Goal: Transaction & Acquisition: Purchase product/service

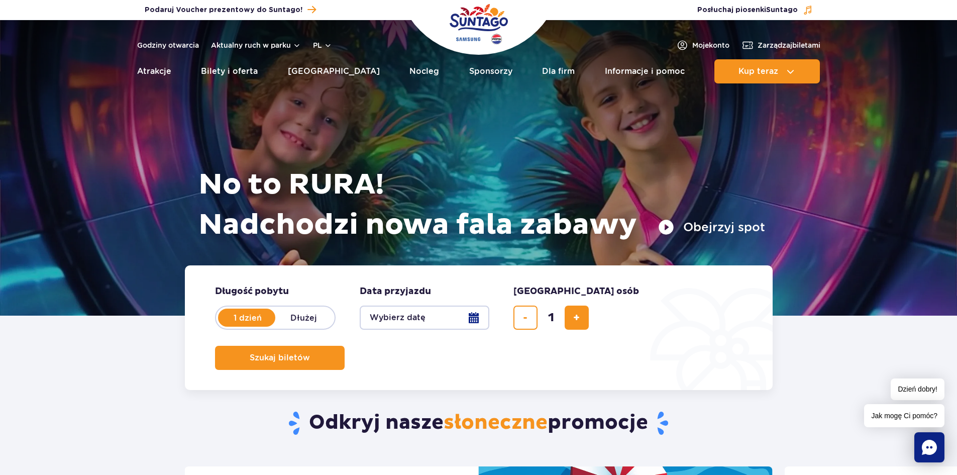
click at [444, 322] on button "Wybierz datę" at bounding box center [425, 318] width 130 height 24
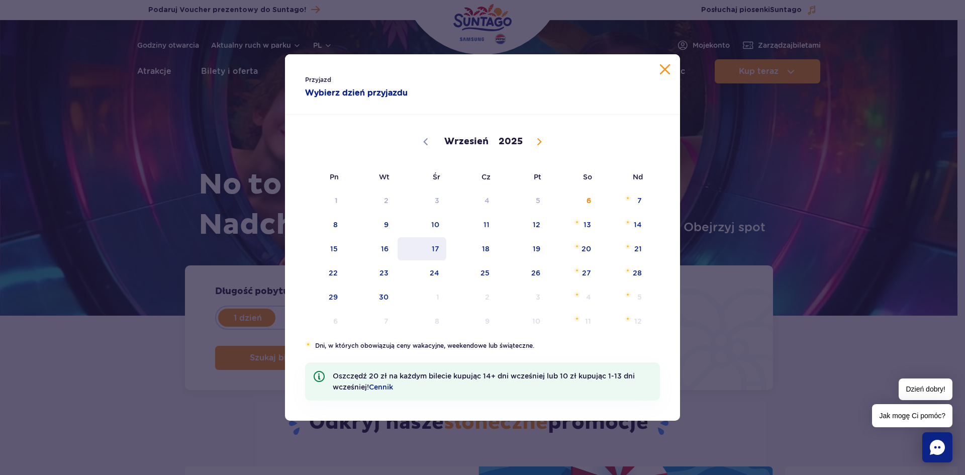
click at [399, 248] on span "17" at bounding box center [422, 248] width 51 height 23
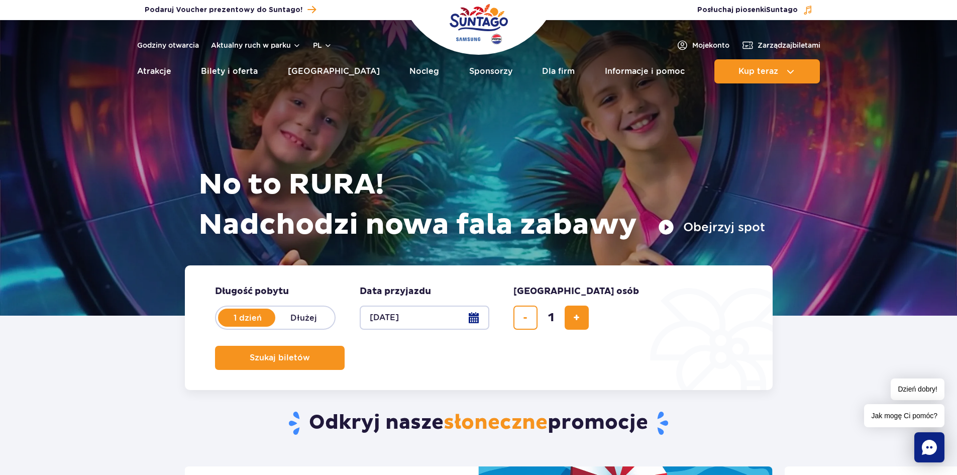
click at [440, 324] on button "17.09.25" at bounding box center [425, 318] width 130 height 24
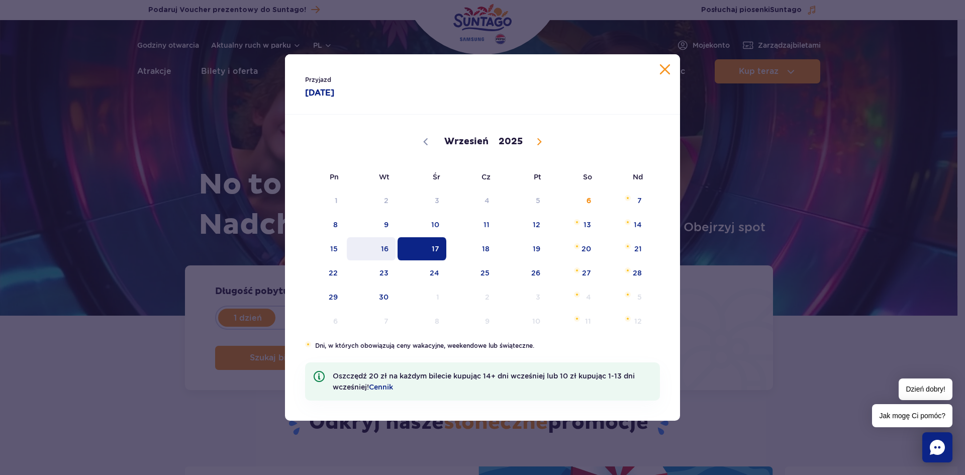
click at [388, 242] on span "16" at bounding box center [371, 248] width 51 height 23
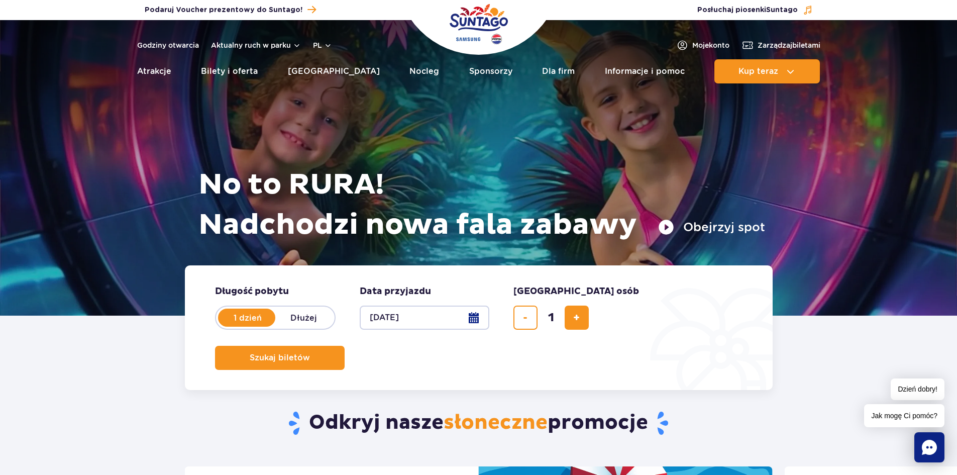
click at [426, 315] on button "[DATE]" at bounding box center [425, 318] width 130 height 24
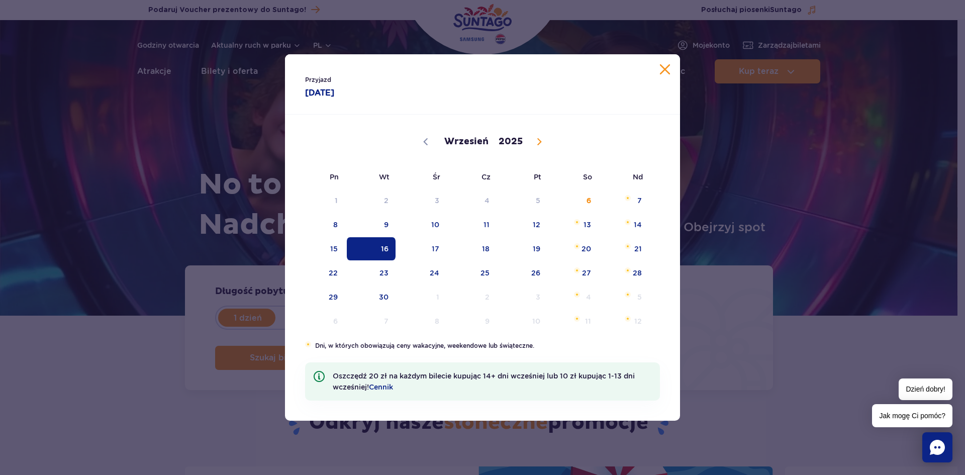
click at [372, 256] on span "16" at bounding box center [371, 248] width 51 height 23
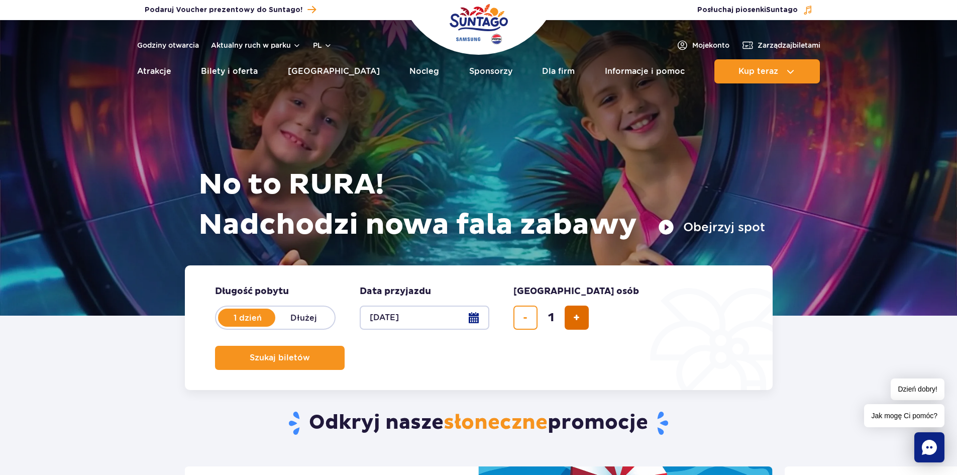
click at [574, 318] on span "dodaj bilet" at bounding box center [576, 318] width 7 height 0
type input "2"
click at [306, 353] on span "Szukaj biletów" at bounding box center [276, 357] width 60 height 9
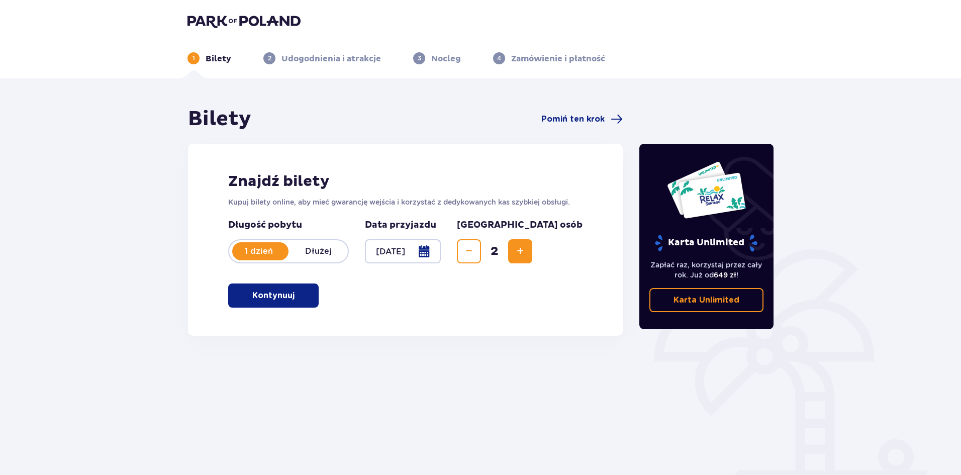
scroll to position [37, 0]
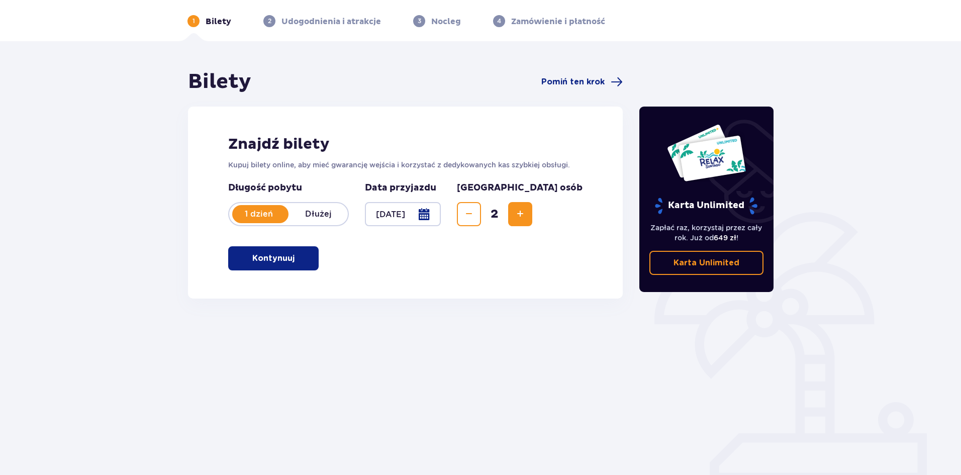
click at [285, 265] on button "Kontynuuj" at bounding box center [273, 258] width 90 height 24
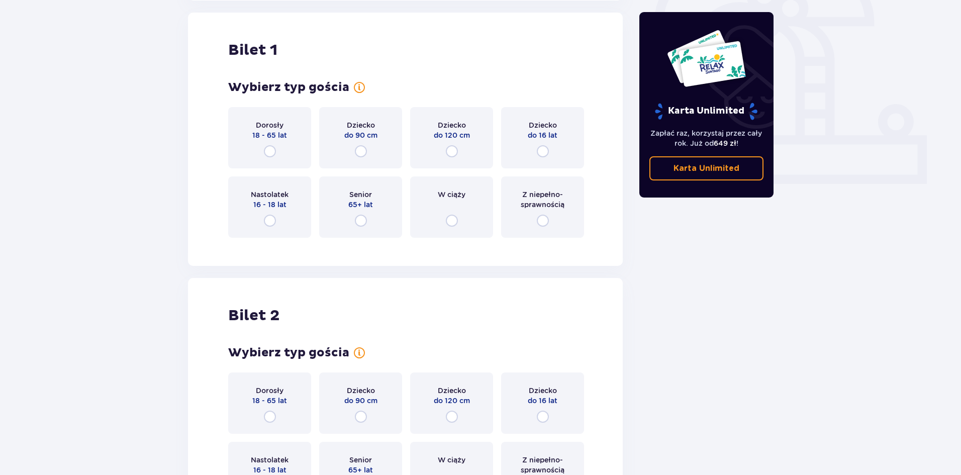
scroll to position [336, 0]
click at [271, 126] on p "Dorosły" at bounding box center [270, 125] width 28 height 10
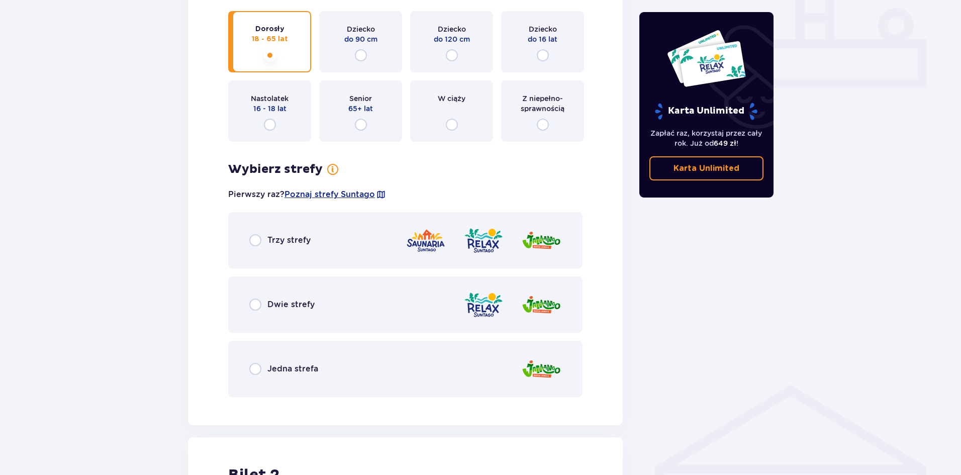
scroll to position [504, 0]
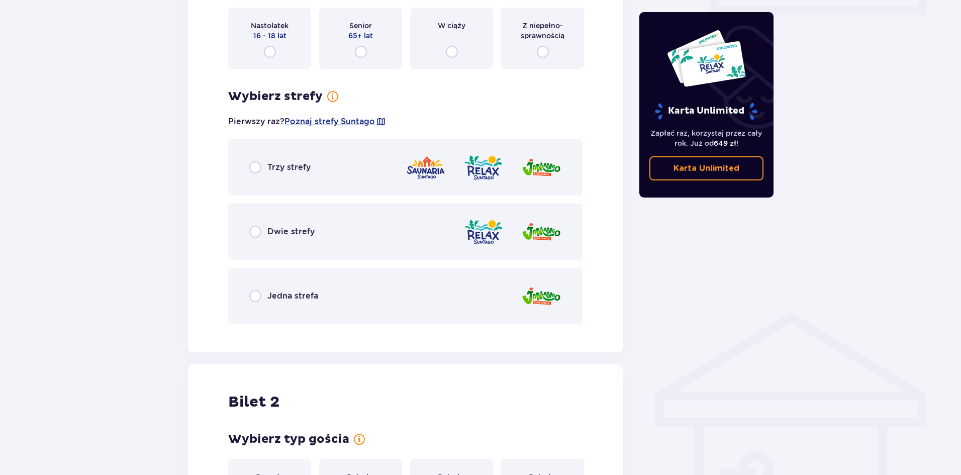
click at [264, 171] on div "Trzy strefy" at bounding box center [279, 167] width 61 height 12
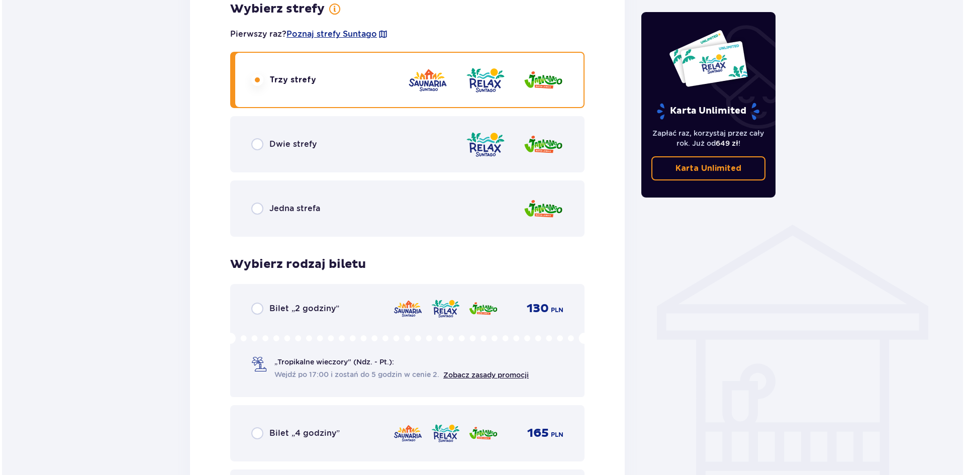
scroll to position [485, 0]
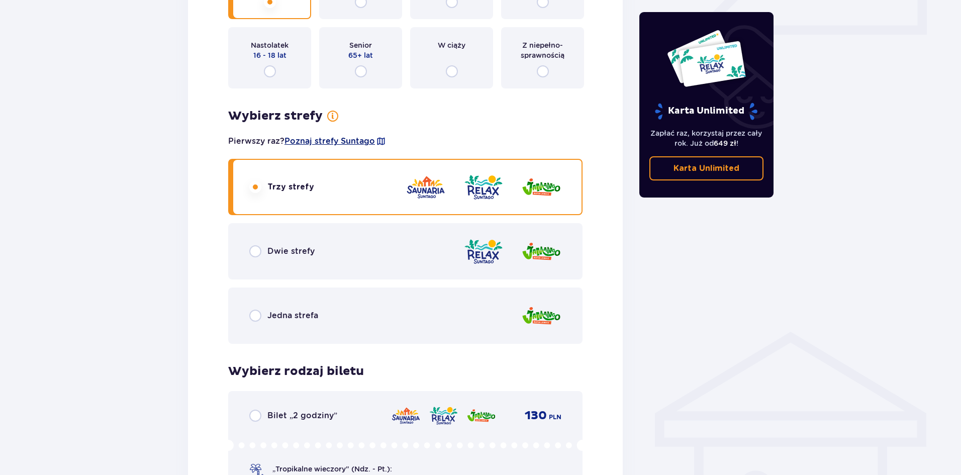
click at [340, 147] on span "Poznaj strefy Suntago" at bounding box center [329, 141] width 90 height 11
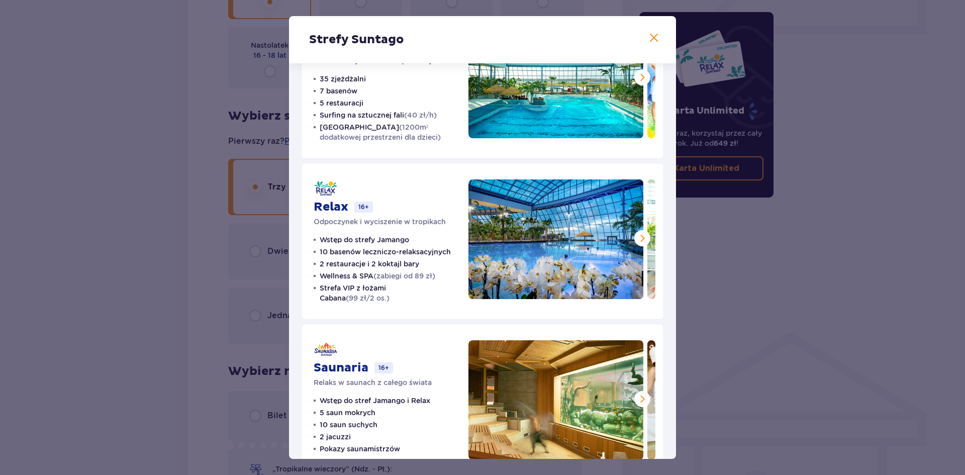
scroll to position [103, 0]
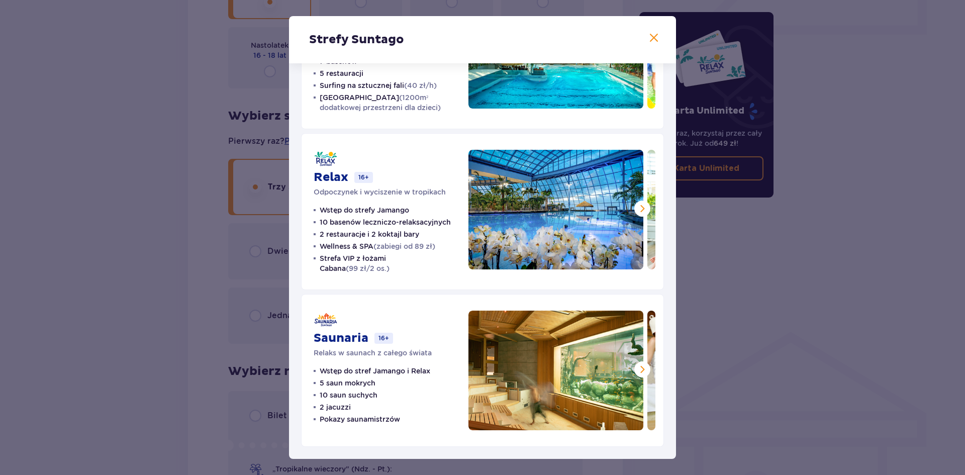
click at [636, 369] on span at bounding box center [642, 369] width 12 height 12
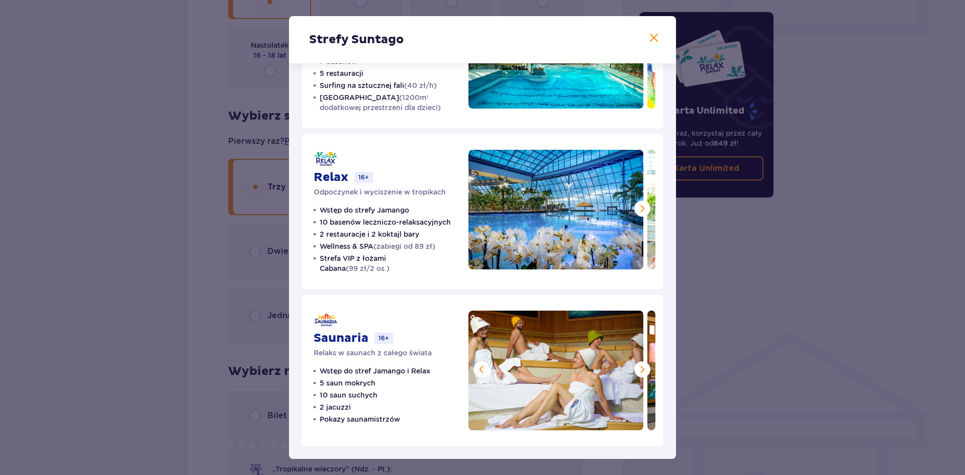
click at [636, 369] on span at bounding box center [642, 369] width 12 height 12
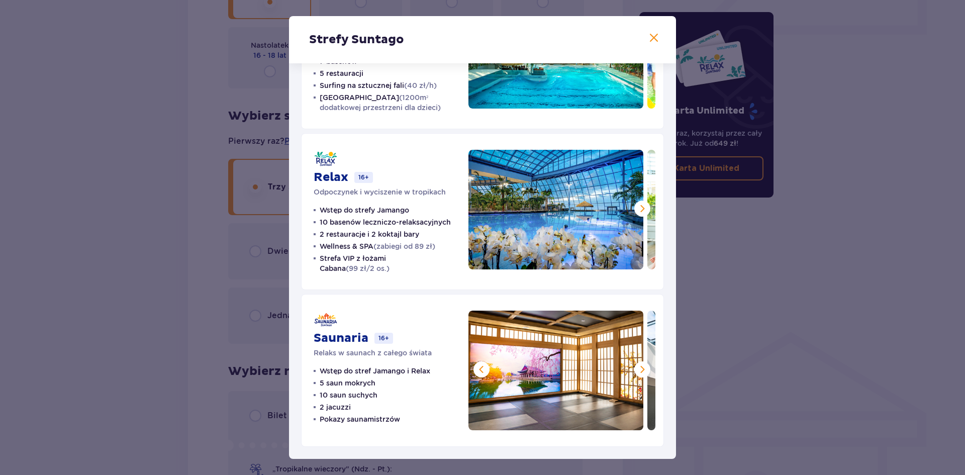
click at [636, 369] on span at bounding box center [642, 369] width 12 height 12
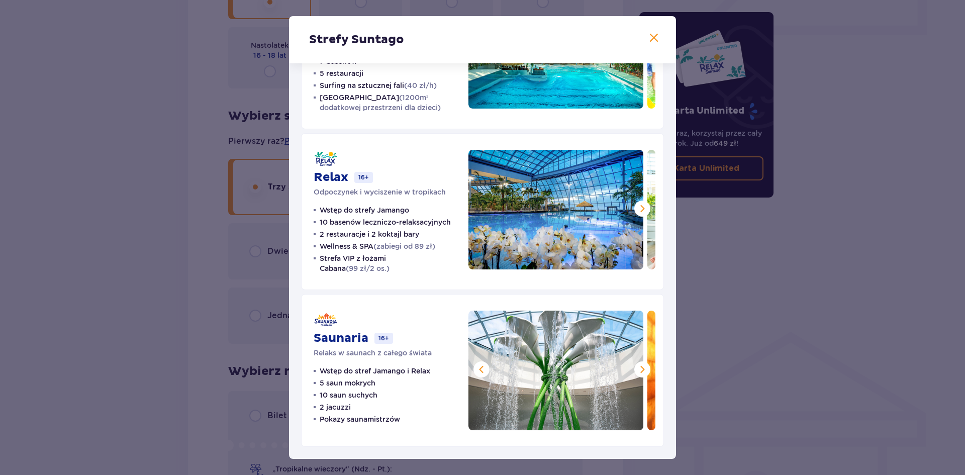
click at [636, 369] on span at bounding box center [642, 369] width 12 height 12
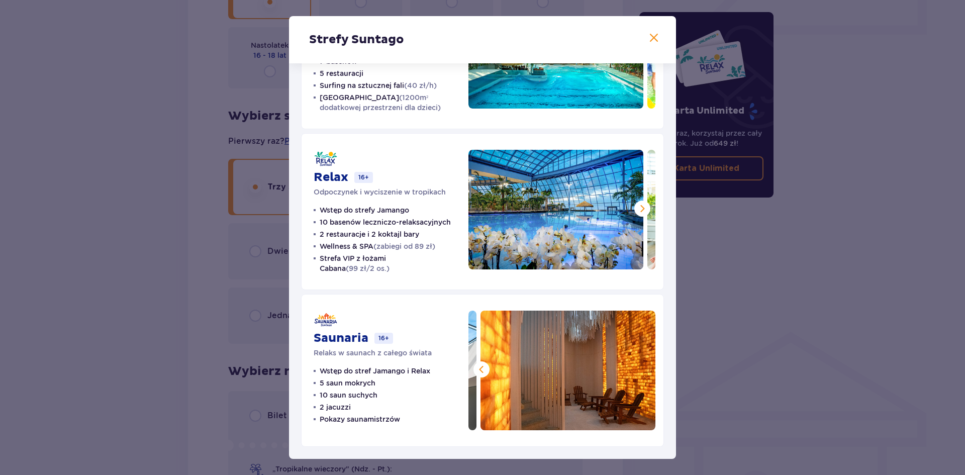
click at [478, 375] on span at bounding box center [481, 369] width 12 height 12
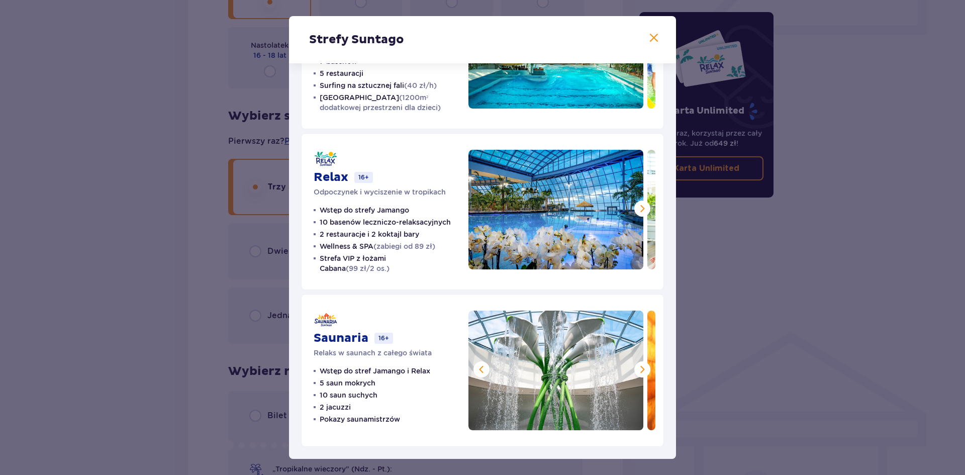
click at [478, 375] on span at bounding box center [481, 369] width 12 height 12
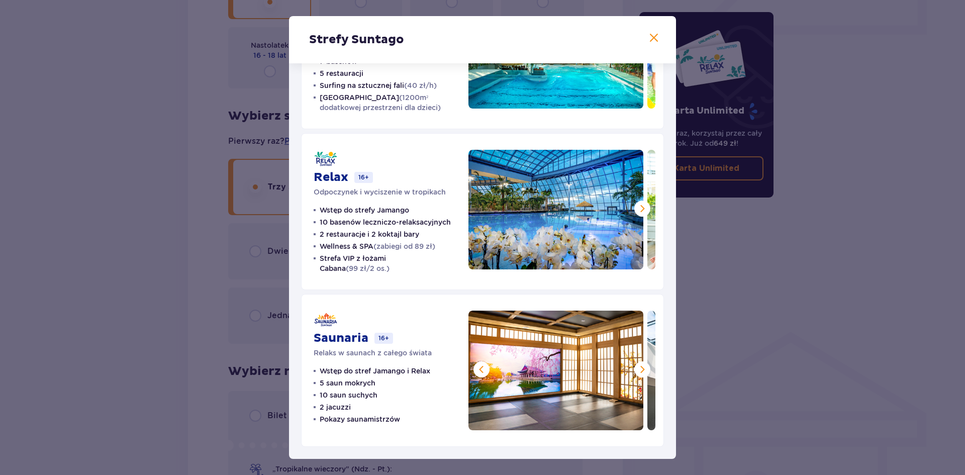
click at [486, 375] on img at bounding box center [555, 371] width 175 height 120
click at [480, 372] on span at bounding box center [481, 369] width 12 height 12
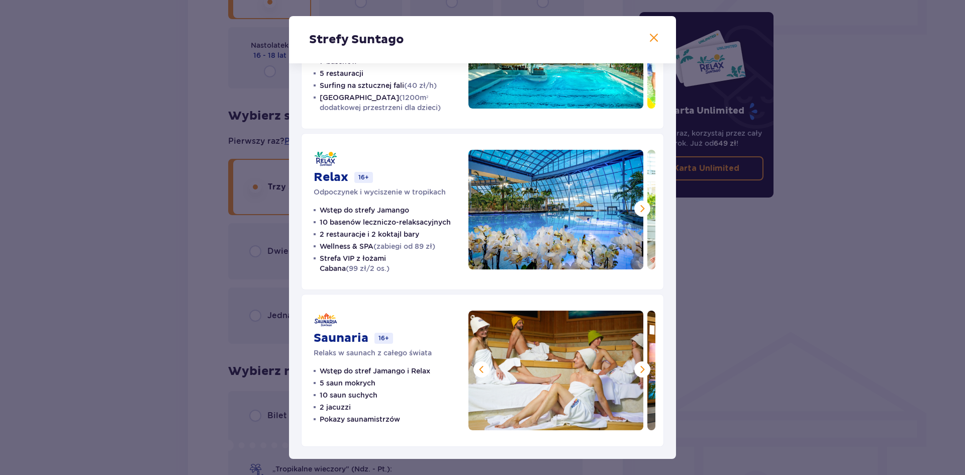
click at [649, 37] on span at bounding box center [654, 38] width 12 height 12
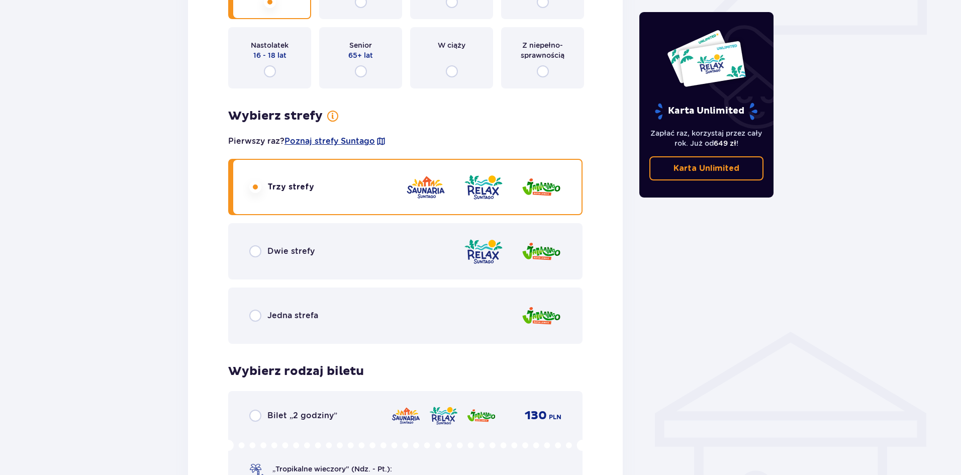
click at [275, 243] on div "Dwie strefy" at bounding box center [405, 251] width 354 height 56
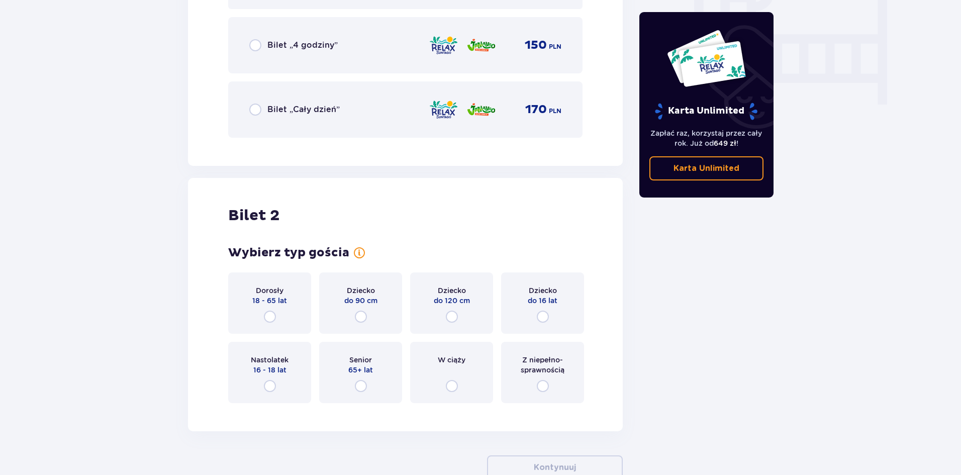
scroll to position [987, 0]
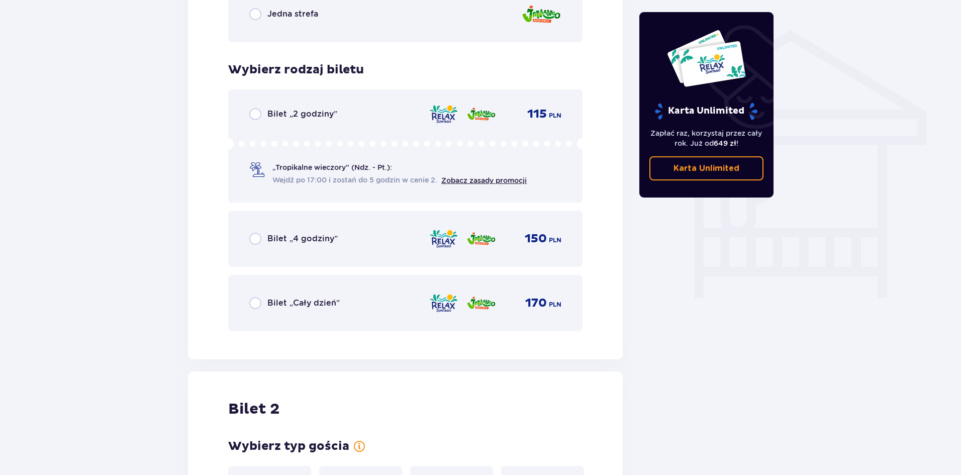
click at [347, 318] on div "Bilet „Cały dzień” 170 PLN" at bounding box center [405, 303] width 354 height 56
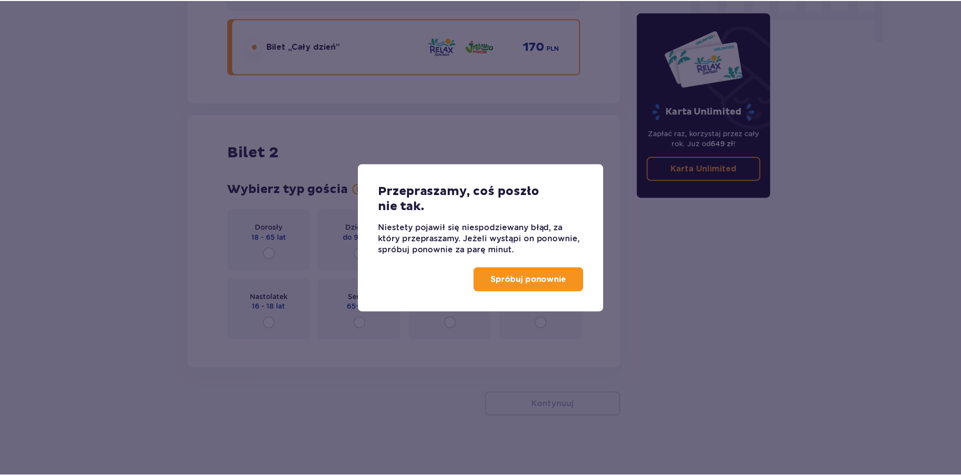
scroll to position [1044, 0]
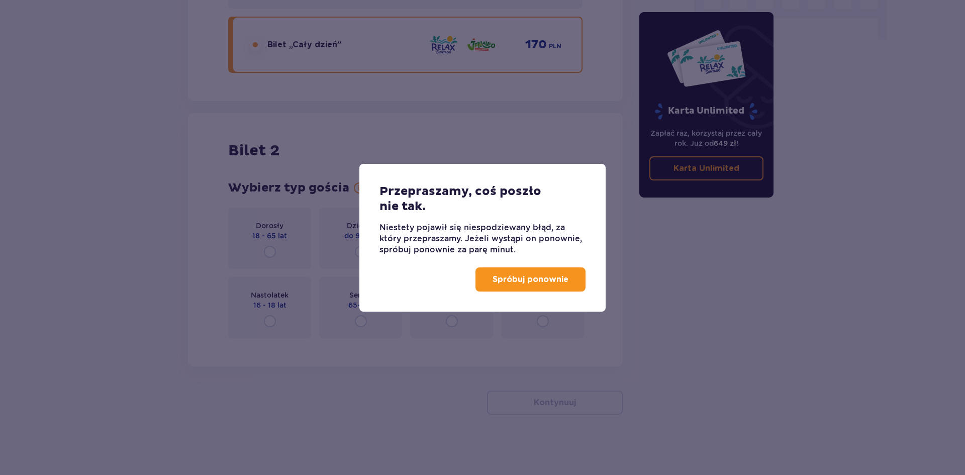
click at [551, 279] on p "Spróbuj ponownie" at bounding box center [531, 279] width 76 height 11
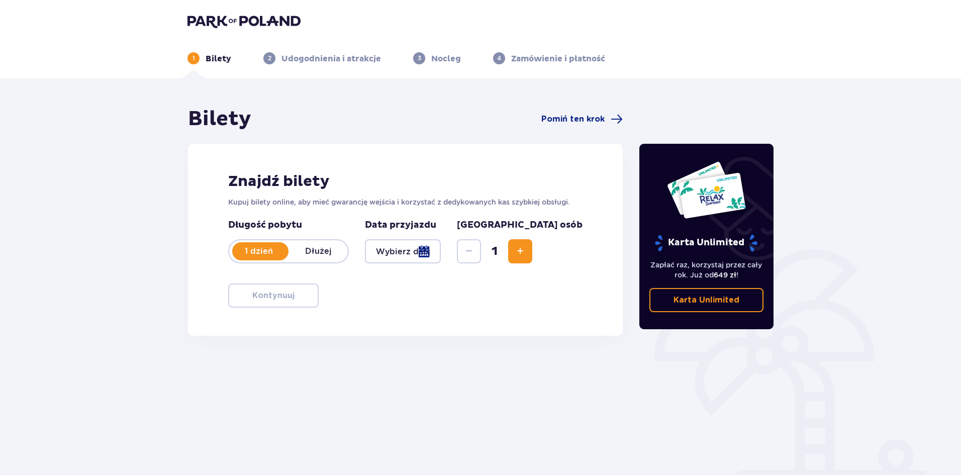
click at [532, 250] on button "Increase" at bounding box center [520, 251] width 24 height 24
click at [425, 251] on div at bounding box center [403, 251] width 76 height 24
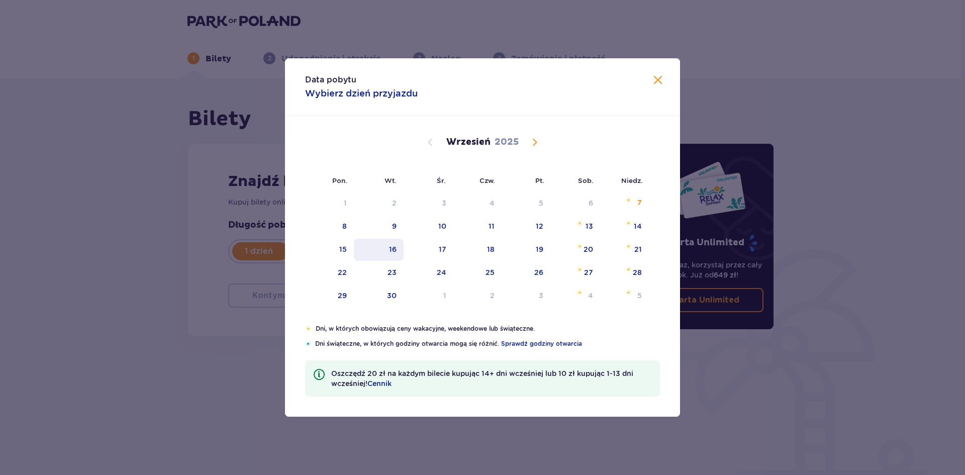
click at [396, 256] on div "16" at bounding box center [379, 250] width 50 height 22
type input "[DATE]"
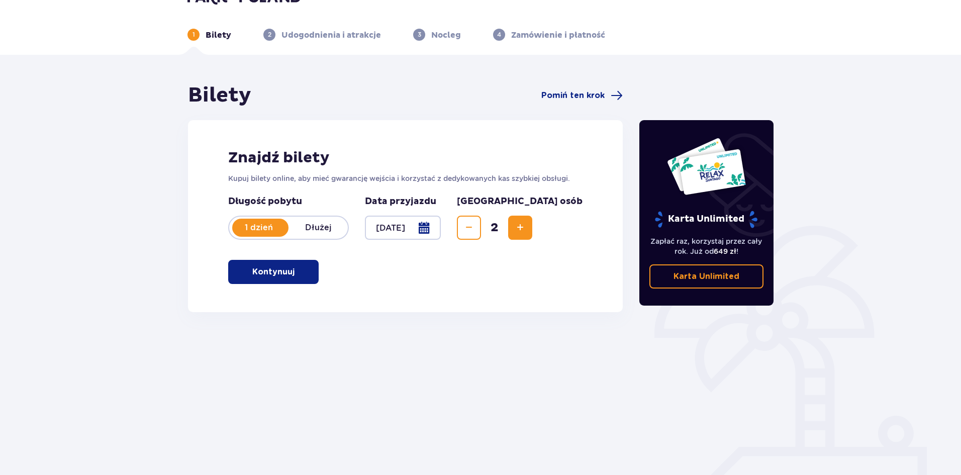
scroll to position [37, 0]
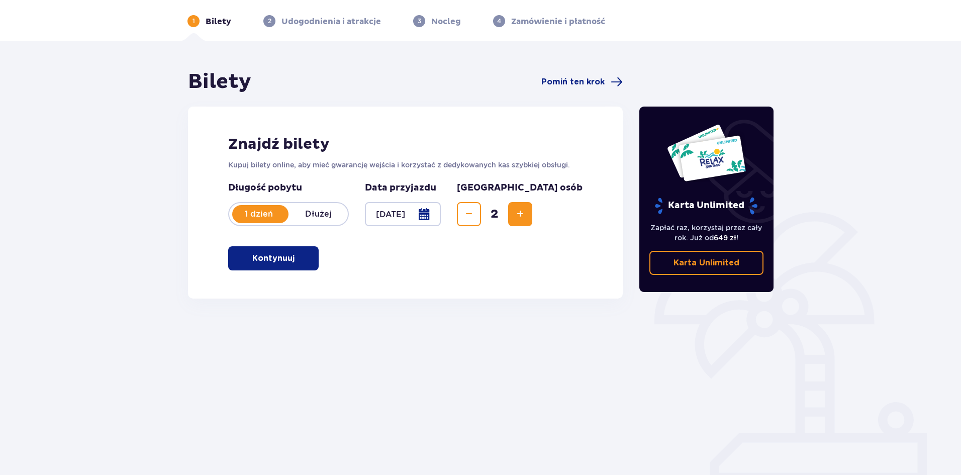
click at [278, 263] on p "Kontynuuj" at bounding box center [273, 258] width 42 height 11
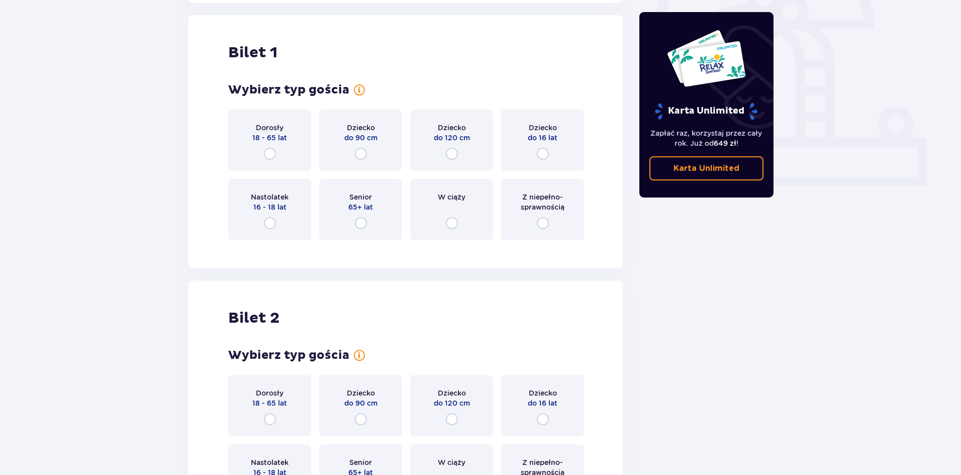
scroll to position [336, 0]
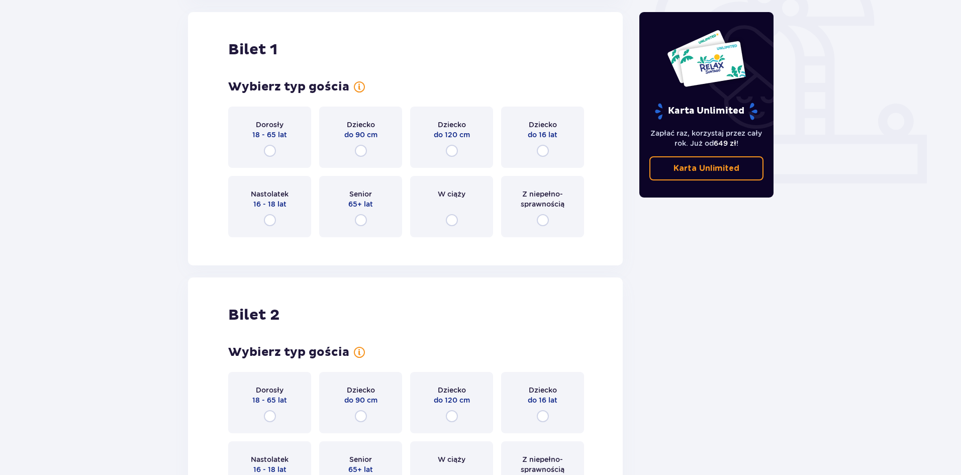
click at [260, 132] on p "18 - 65 lat" at bounding box center [269, 135] width 35 height 10
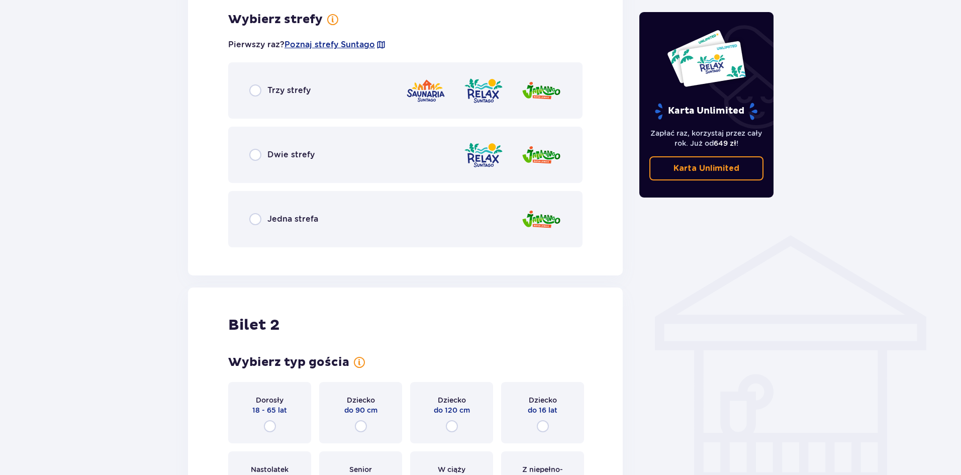
click at [341, 217] on div "Jedna strefa" at bounding box center [405, 219] width 354 height 56
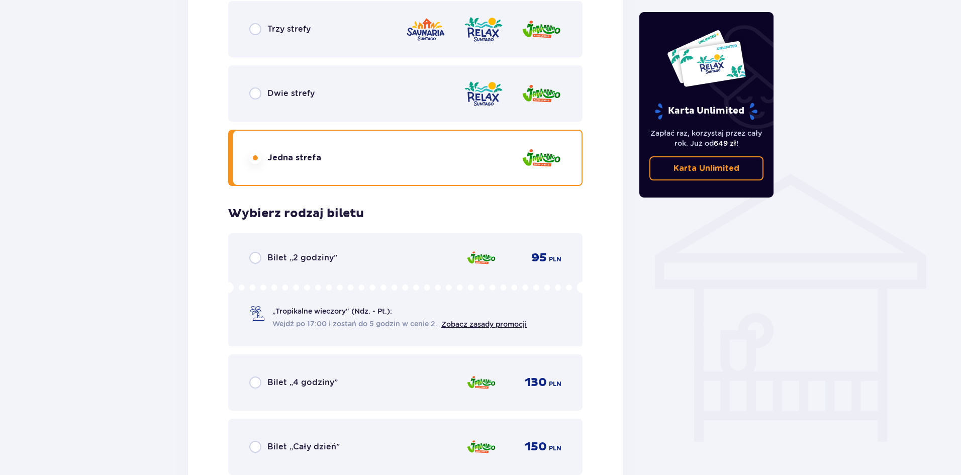
click at [402, 91] on div "Dwie strefy" at bounding box center [405, 93] width 354 height 56
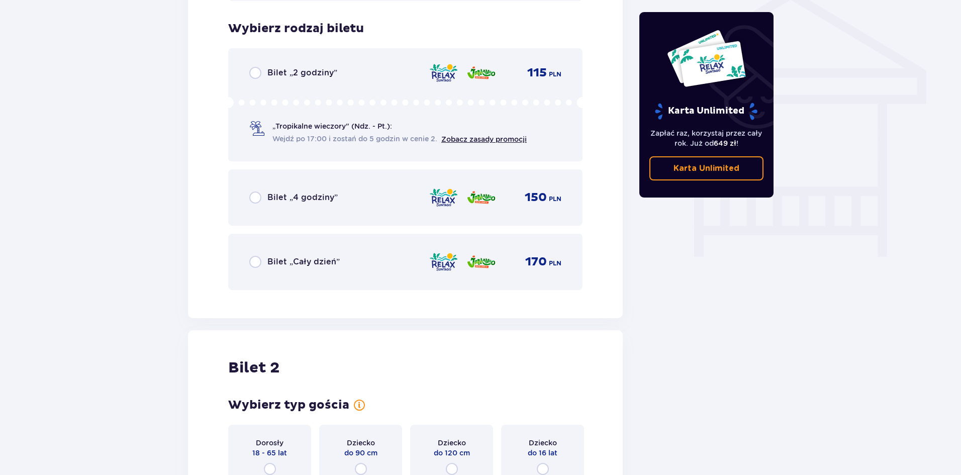
scroll to position [836, 0]
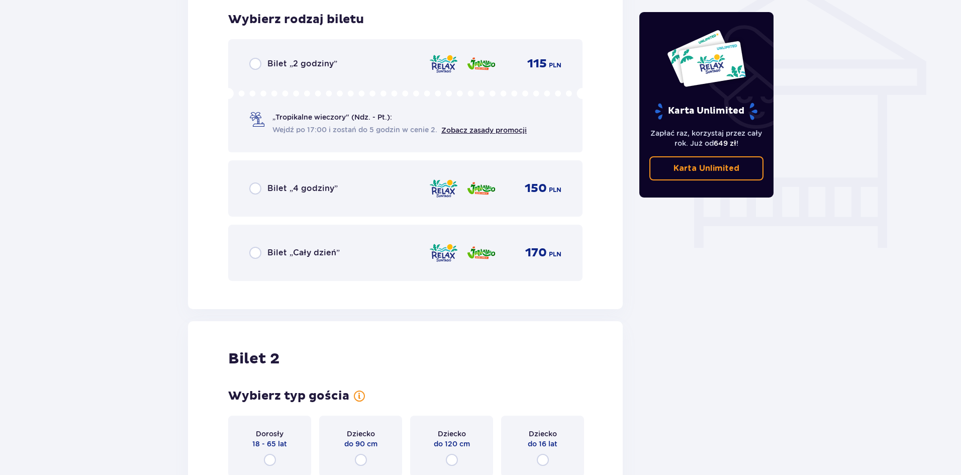
click at [367, 254] on div "Bilet „Cały dzień” 170 PLN" at bounding box center [405, 252] width 312 height 21
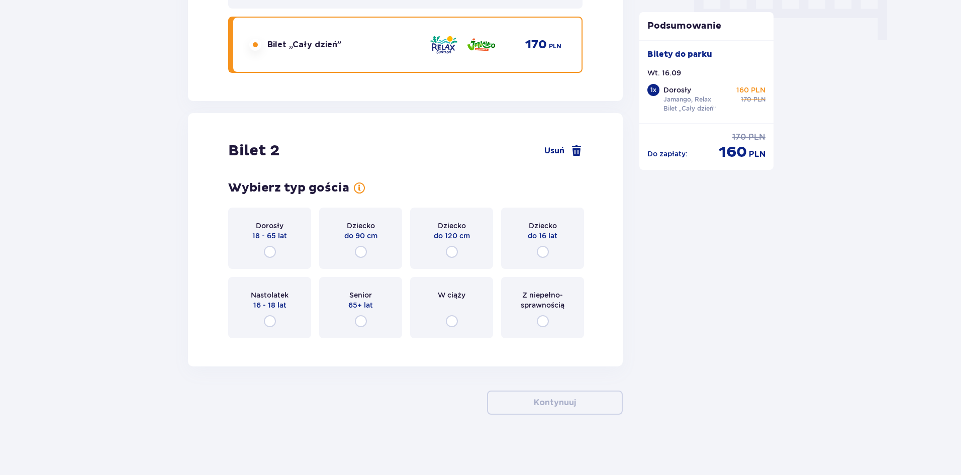
click at [277, 242] on div "Dorosły 18 - 65 lat" at bounding box center [269, 238] width 83 height 61
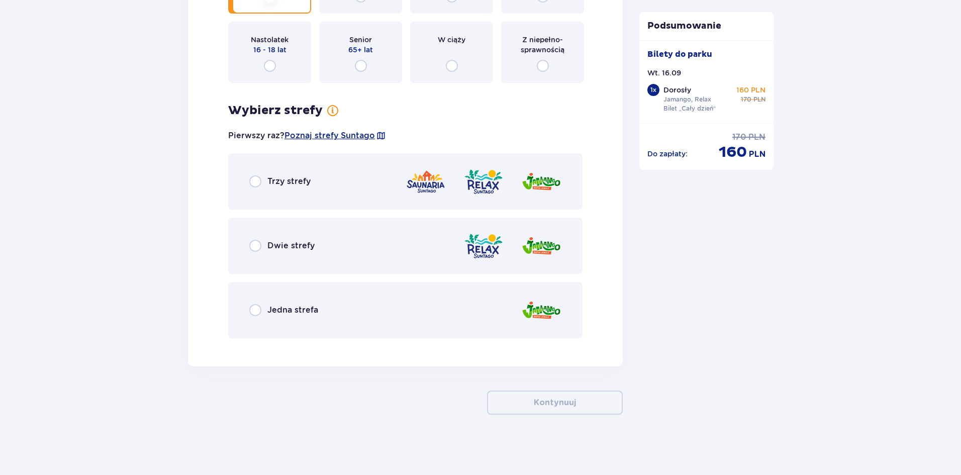
click at [377, 253] on div "Dwie strefy" at bounding box center [405, 246] width 354 height 56
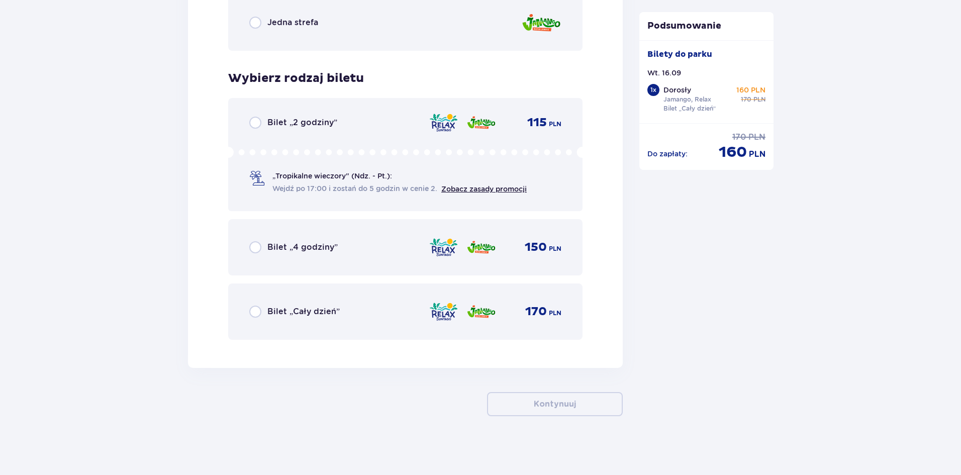
scroll to position [1589, 0]
click at [347, 294] on div "Bilet „Cały dzień” 170 PLN" at bounding box center [405, 310] width 354 height 56
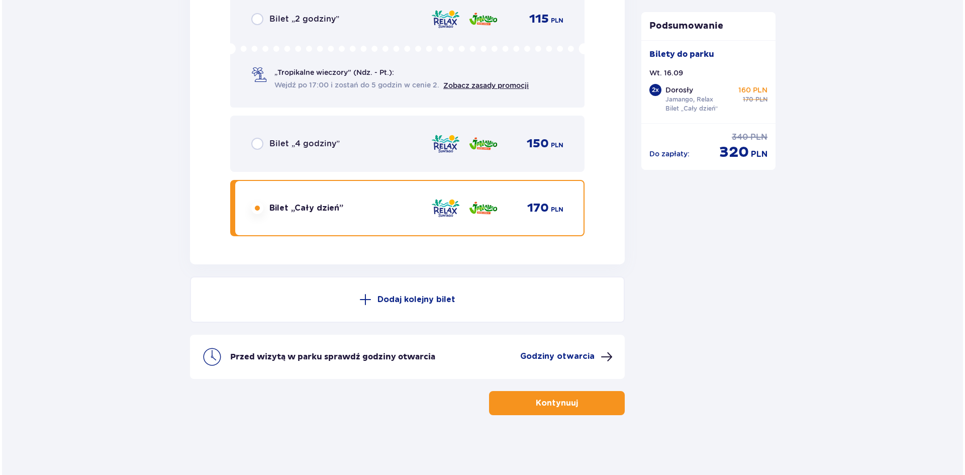
scroll to position [1691, 0]
click at [564, 358] on p "Godziny otwarcia" at bounding box center [555, 355] width 74 height 11
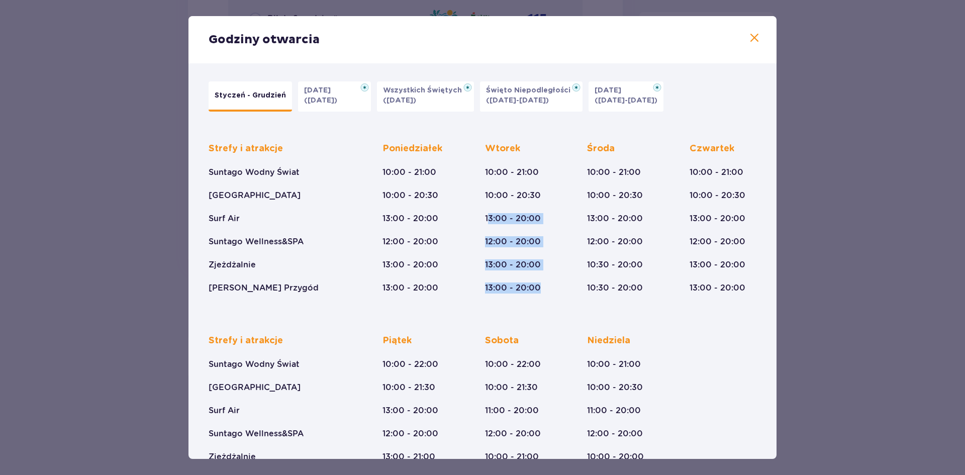
drag, startPoint x: 487, startPoint y: 213, endPoint x: 538, endPoint y: 286, distance: 89.5
click at [538, 286] on div "Wtorek 10:00 - 21:00 10:00 - 20:30 13:00 - 20:00 12:00 - 20:00 13:00 - 20:00 13…" at bounding box center [513, 218] width 56 height 151
click at [544, 317] on div "Strefy i atrakcje Suntago Wodny Świat Crocodile Island Surf Air Suntago Wellnes…" at bounding box center [483, 306] width 560 height 359
click at [749, 36] on span at bounding box center [754, 38] width 12 height 12
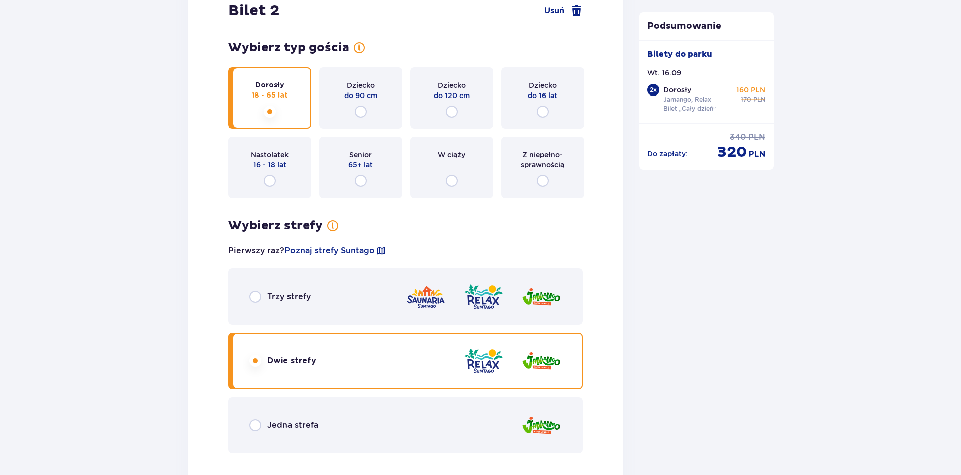
scroll to position [1138, 0]
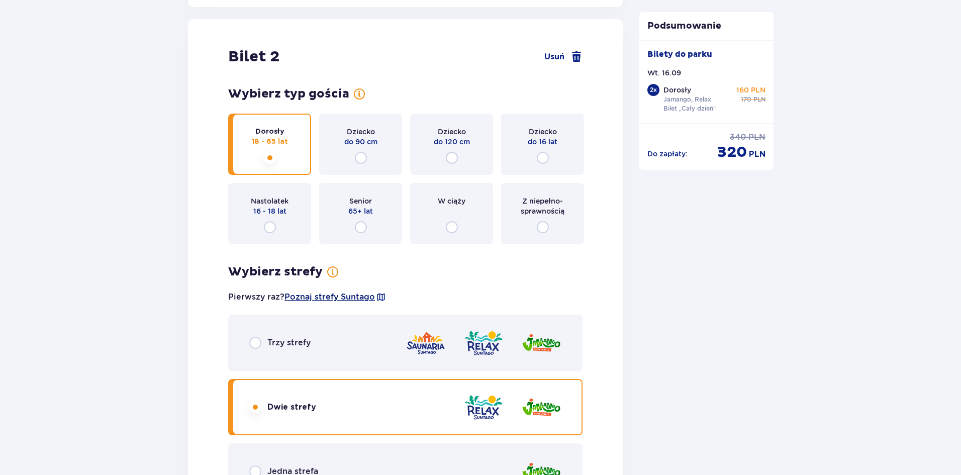
click at [291, 294] on span "Poznaj strefy Suntago" at bounding box center [329, 297] width 90 height 11
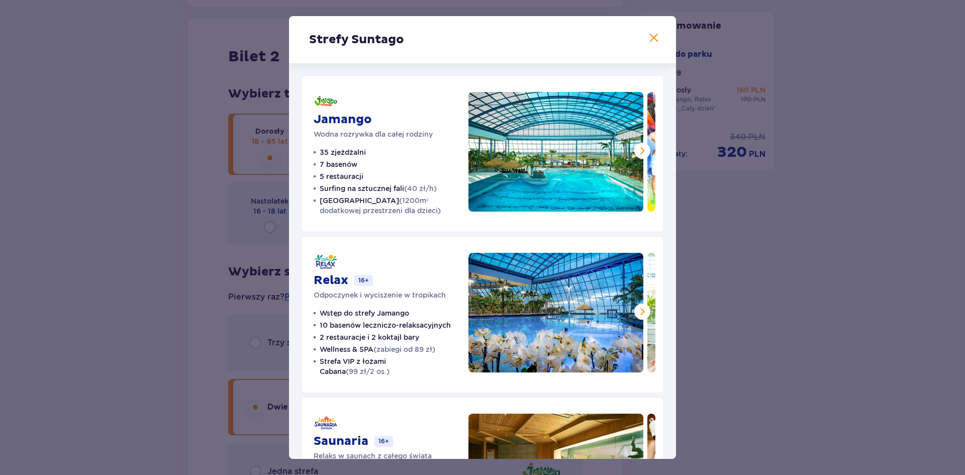
click at [640, 149] on span at bounding box center [642, 151] width 12 height 12
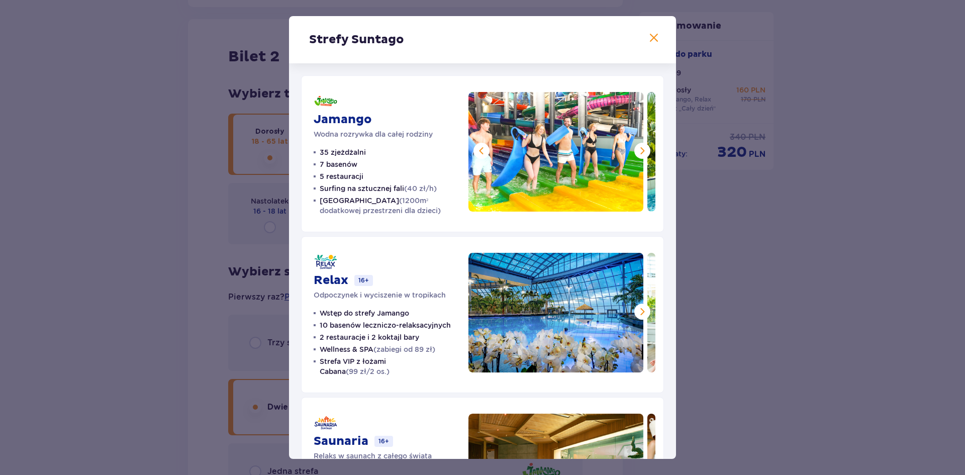
click at [640, 149] on span at bounding box center [642, 151] width 12 height 12
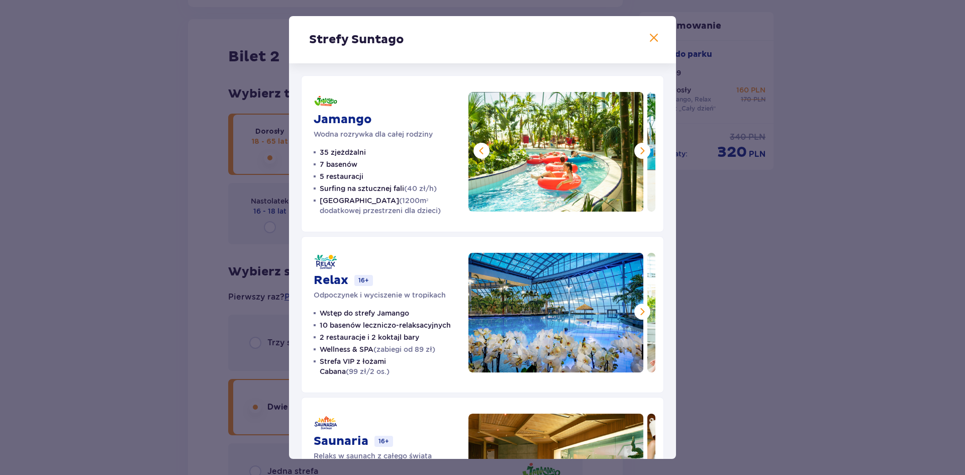
click at [640, 149] on span at bounding box center [642, 151] width 12 height 12
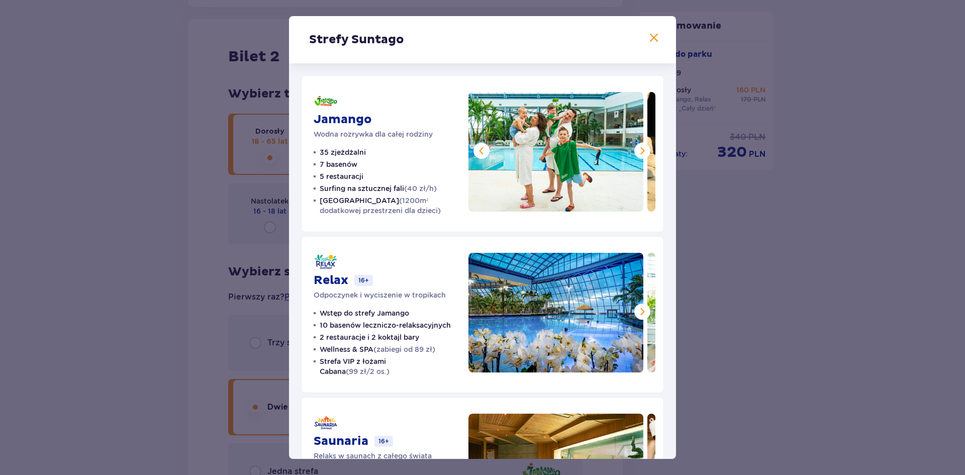
click at [641, 150] on span at bounding box center [642, 151] width 12 height 12
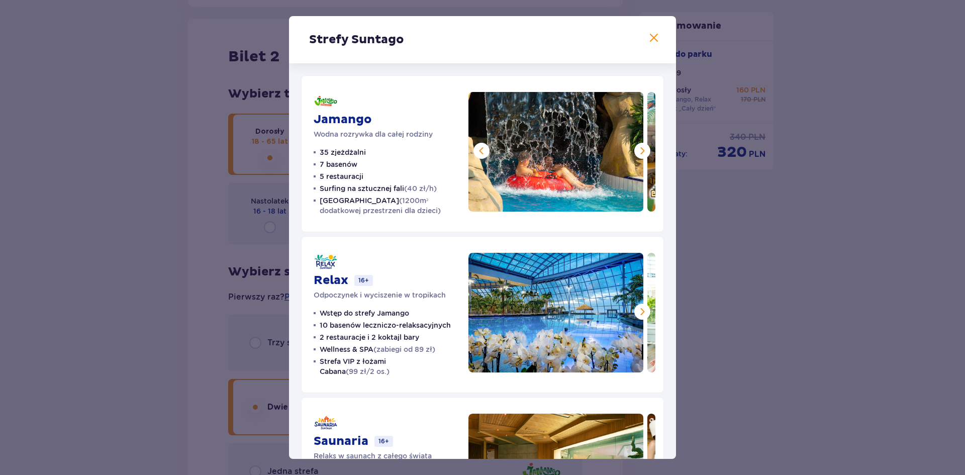
click at [641, 150] on span at bounding box center [642, 151] width 12 height 12
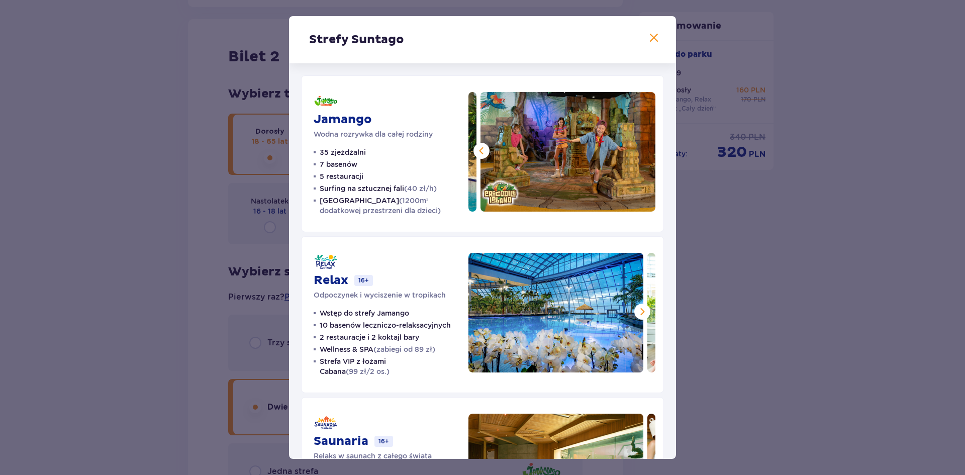
click at [642, 153] on img at bounding box center [567, 152] width 175 height 120
click at [480, 148] on span at bounding box center [481, 151] width 12 height 12
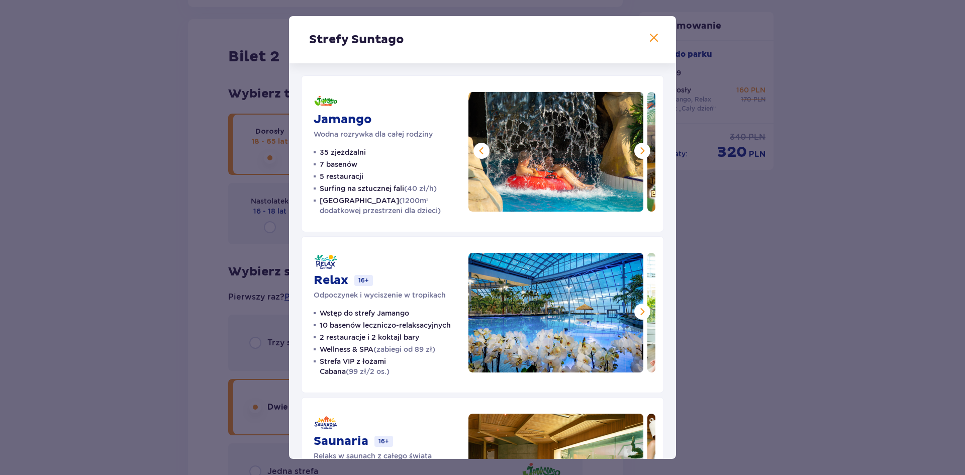
click at [481, 148] on span at bounding box center [481, 151] width 12 height 12
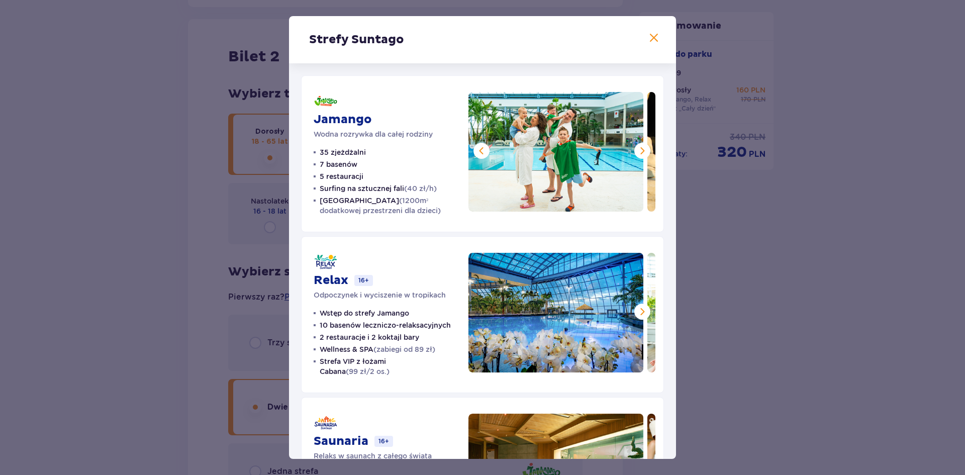
click at [481, 148] on span at bounding box center [481, 151] width 12 height 12
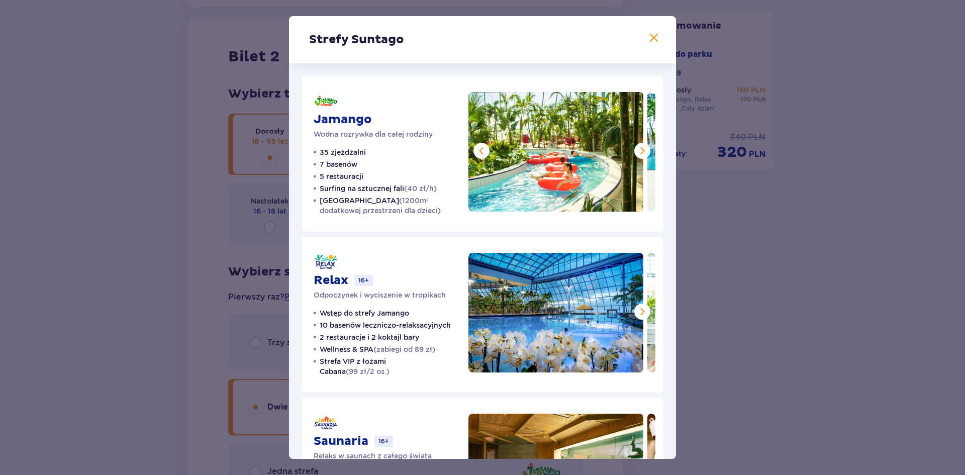
click at [481, 148] on span at bounding box center [481, 151] width 12 height 12
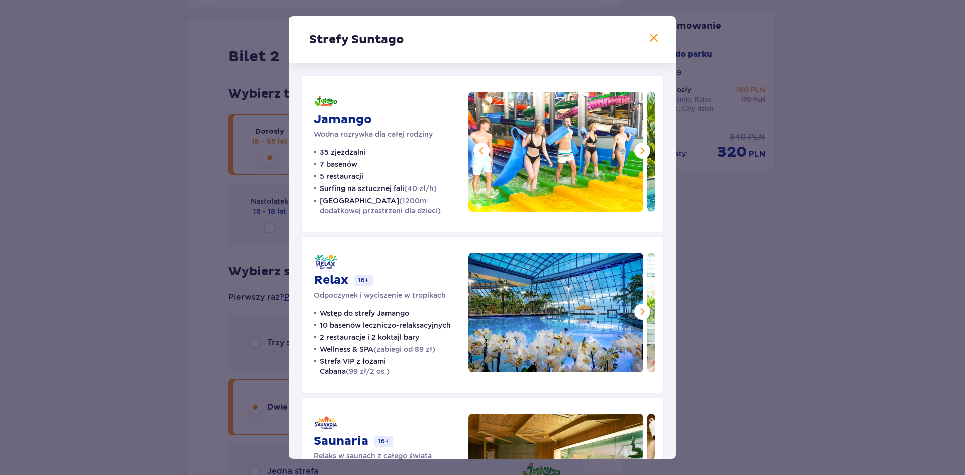
click at [481, 148] on span at bounding box center [481, 151] width 12 height 12
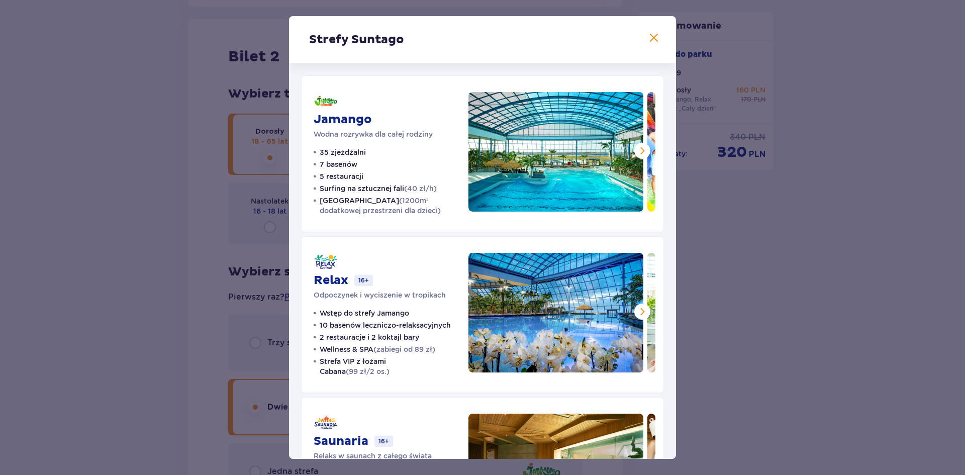
click at [481, 148] on img at bounding box center [555, 152] width 175 height 120
click at [638, 150] on span at bounding box center [642, 151] width 12 height 12
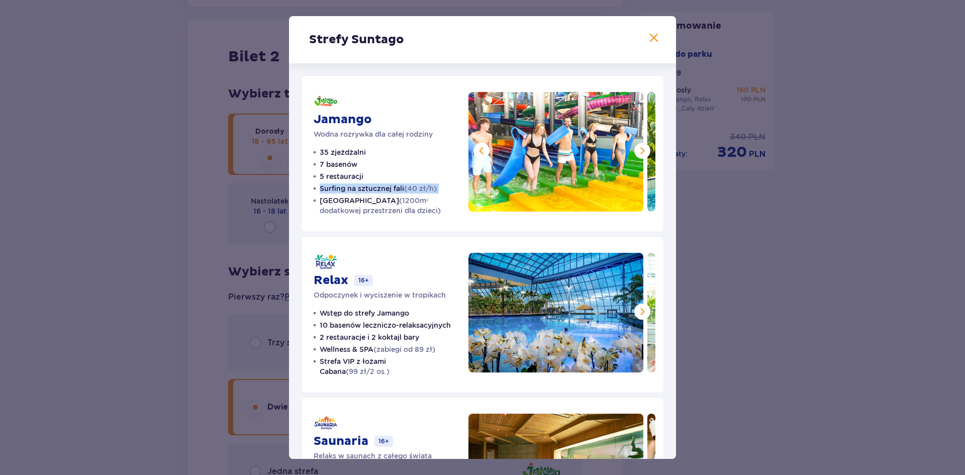
drag, startPoint x: 451, startPoint y: 188, endPoint x: 123, endPoint y: 199, distance: 328.4
click at [172, 192] on div "Strefy Suntago Jamango Wodna rozrywka dla całej rodziny 35 zjeżdżalni 7 basenów…" at bounding box center [482, 237] width 965 height 475
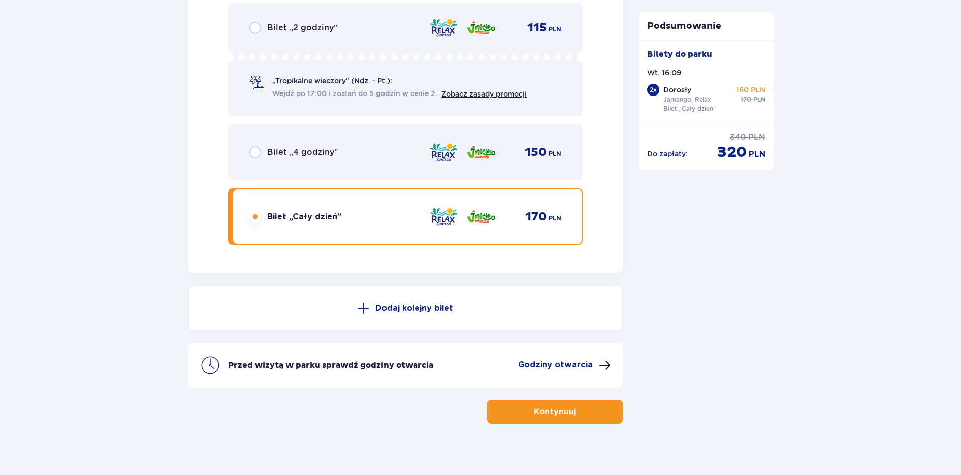
scroll to position [1691, 0]
